Goal: Task Accomplishment & Management: Use online tool/utility

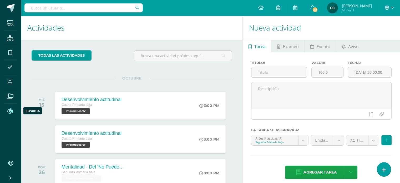
click at [10, 110] on icon at bounding box center [10, 110] width 6 height 5
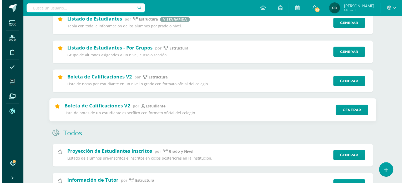
scroll to position [105, 0]
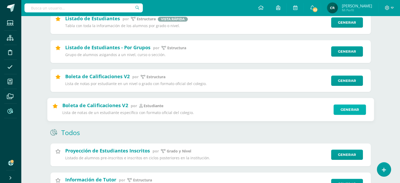
click at [355, 111] on link "Generar" at bounding box center [349, 109] width 32 height 11
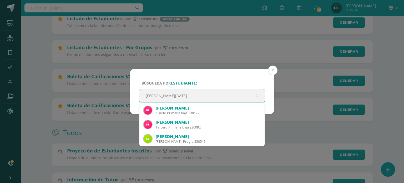
type input "[PERSON_NAME][DATE]"
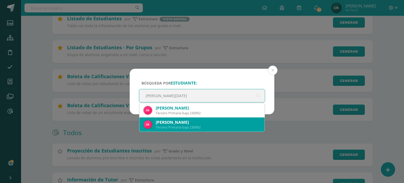
click at [221, 123] on div "[PERSON_NAME]" at bounding box center [208, 122] width 105 height 6
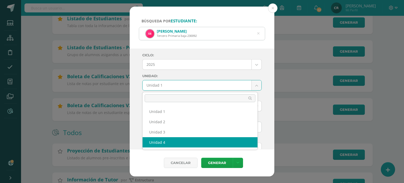
select select "Unidad 4"
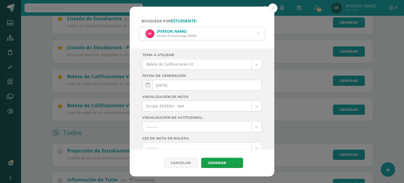
scroll to position [84, 0]
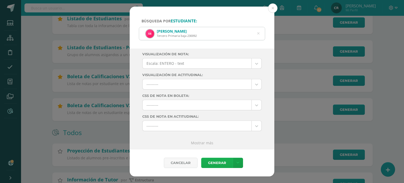
click at [219, 164] on link "Generar" at bounding box center [217, 162] width 32 height 10
click at [257, 34] on icon at bounding box center [258, 33] width 2 height 13
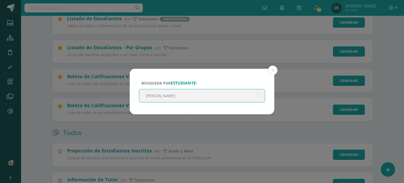
type input "[PERSON_NAME]"
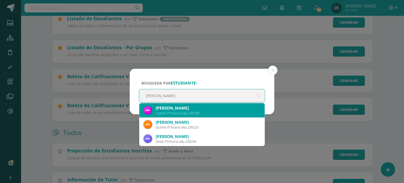
click at [210, 110] on div "[PERSON_NAME]" at bounding box center [208, 108] width 105 height 6
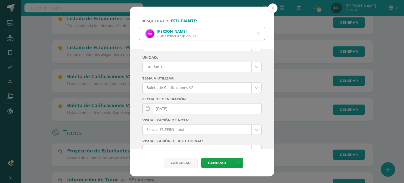
scroll to position [0, 0]
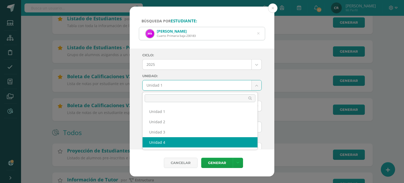
select select "Unidad 4"
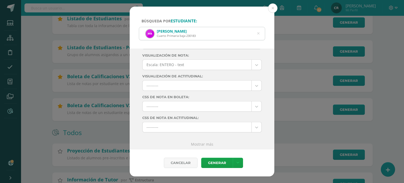
scroll to position [84, 0]
click at [216, 160] on link "Generar" at bounding box center [217, 162] width 32 height 10
click at [209, 143] on link "Mostrar más" at bounding box center [202, 142] width 22 height 5
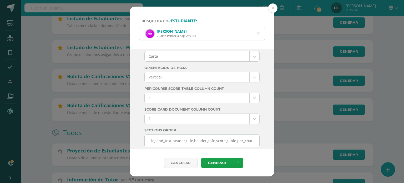
scroll to position [1503, 0]
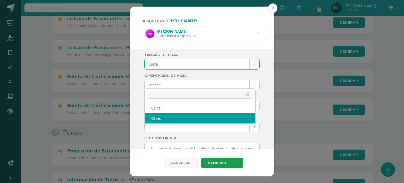
select select "US-Folio"
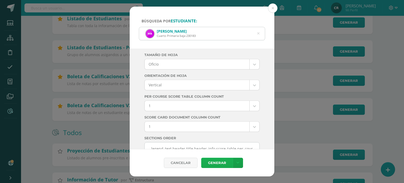
click at [218, 166] on link "Generar" at bounding box center [217, 162] width 32 height 10
click at [258, 34] on icon at bounding box center [258, 33] width 2 height 13
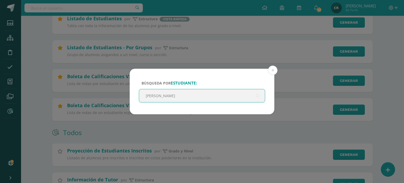
type input "[PERSON_NAME]"
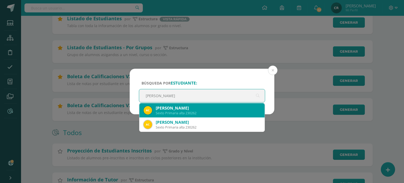
click at [224, 108] on div "[PERSON_NAME]" at bounding box center [208, 108] width 105 height 6
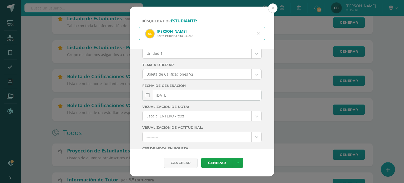
scroll to position [6, 0]
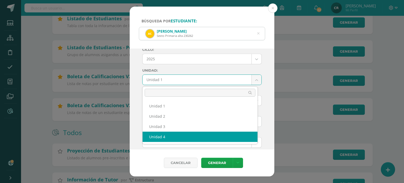
select select "Unidad 4"
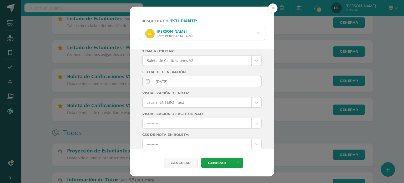
scroll to position [84, 0]
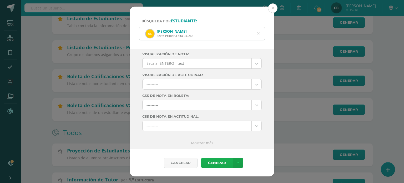
click at [213, 164] on link "Generar" at bounding box center [217, 162] width 32 height 10
click at [257, 33] on div "[PERSON_NAME] Sexto Primaria alta 230262 [PERSON_NAME]" at bounding box center [202, 33] width 126 height 13
click at [257, 33] on div "[PERSON_NAME] Sexto Primaria alta 230262" at bounding box center [202, 33] width 126 height 13
click at [259, 34] on icon at bounding box center [258, 33] width 2 height 13
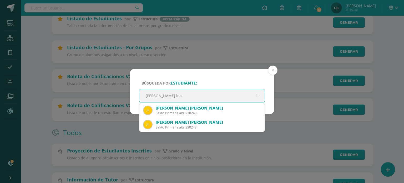
type input "[PERSON_NAME] [PERSON_NAME]"
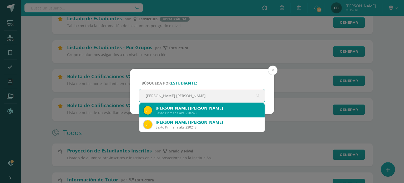
click at [219, 108] on div "[PERSON_NAME] [PERSON_NAME]" at bounding box center [208, 108] width 105 height 6
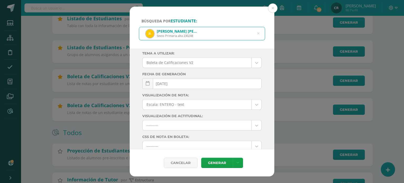
scroll to position [0, 0]
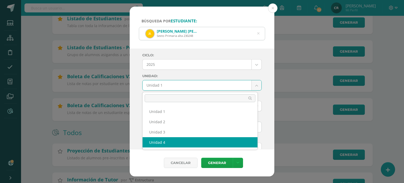
select select "Unidad 4"
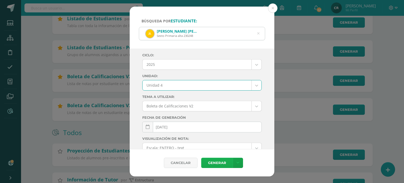
click at [223, 160] on link "Generar" at bounding box center [217, 162] width 32 height 10
